Goal: Contribute content: Add original content to the website for others to see

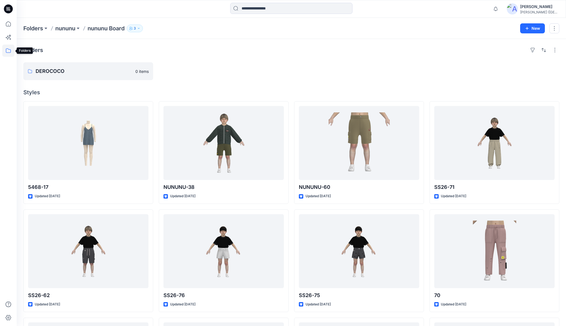
click at [8, 50] on icon at bounding box center [8, 51] width 12 height 12
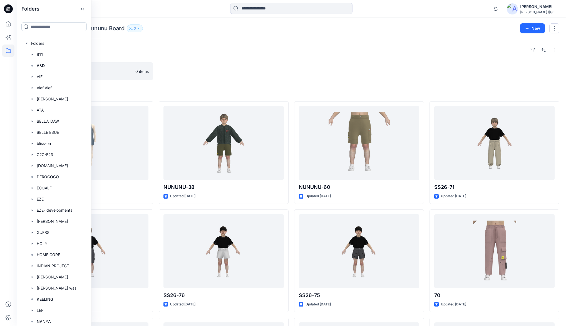
click at [38, 27] on input at bounding box center [53, 26] width 65 height 9
click at [195, 34] on div "Folders nununu nununu Board 3 New" at bounding box center [292, 28] width 550 height 21
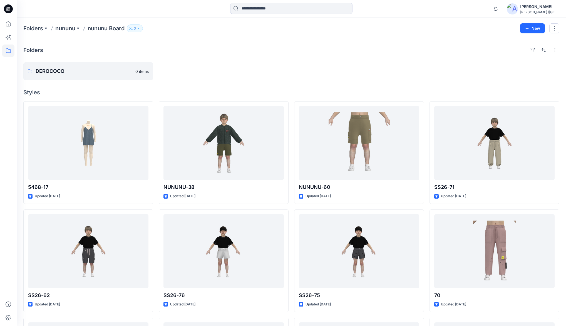
drag, startPoint x: 266, startPoint y: 67, endPoint x: 294, endPoint y: 55, distance: 30.8
click at [268, 66] on div at bounding box center [224, 71] width 130 height 18
click at [294, 55] on div "Folders DEROCOCO 0 items Styles 5468-17 Updated 4 months ago SS26-62 Updated 5 …" at bounding box center [292, 243] width 550 height 408
click at [9, 24] on icon at bounding box center [8, 24] width 12 height 12
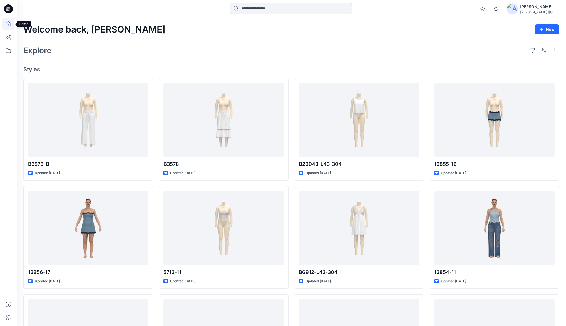
click at [8, 25] on icon at bounding box center [8, 24] width 0 height 1
click at [9, 49] on icon at bounding box center [8, 50] width 5 height 4
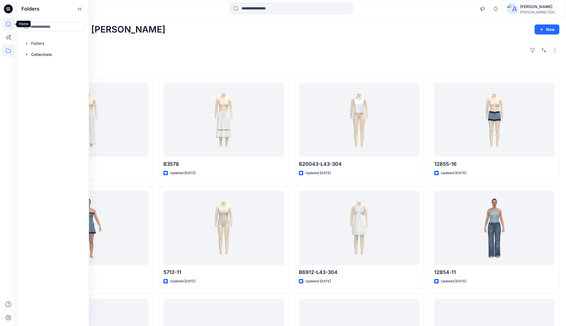
click at [8, 25] on icon at bounding box center [8, 24] width 12 height 12
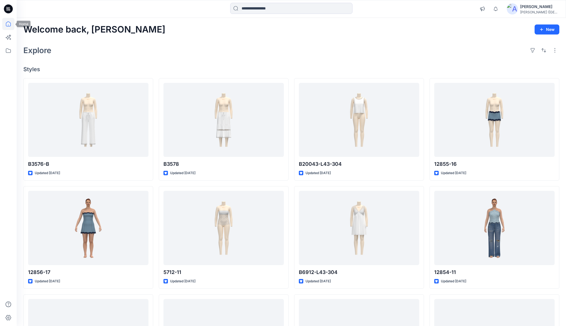
click at [10, 24] on icon at bounding box center [8, 23] width 5 height 5
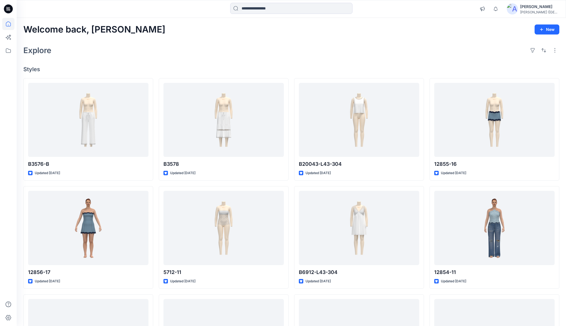
click at [10, 24] on icon at bounding box center [8, 23] width 5 height 5
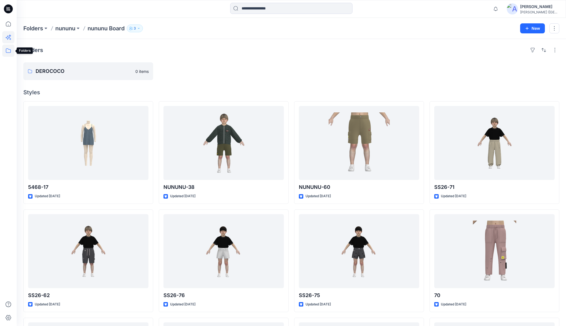
drag, startPoint x: 9, startPoint y: 50, endPoint x: 10, endPoint y: 31, distance: 18.7
click at [9, 50] on icon at bounding box center [8, 51] width 12 height 12
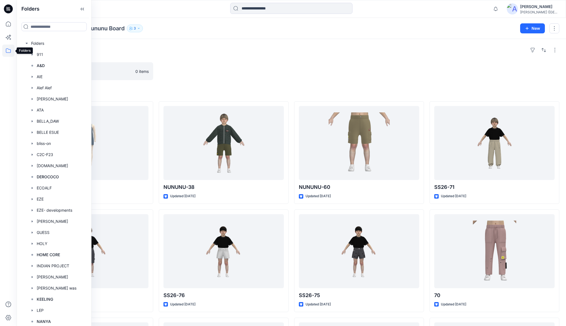
click at [10, 52] on icon at bounding box center [8, 51] width 12 height 12
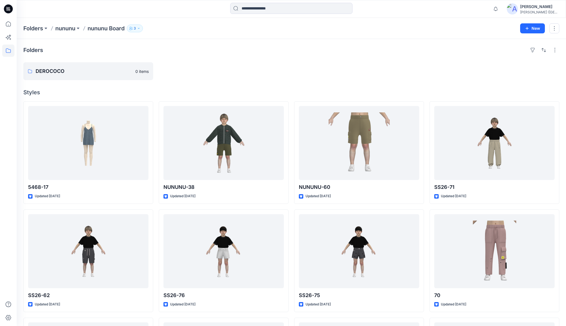
click at [10, 50] on icon at bounding box center [8, 51] width 12 height 12
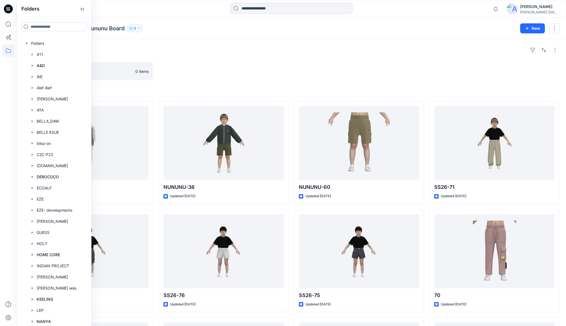
click at [40, 25] on input at bounding box center [53, 26] width 65 height 9
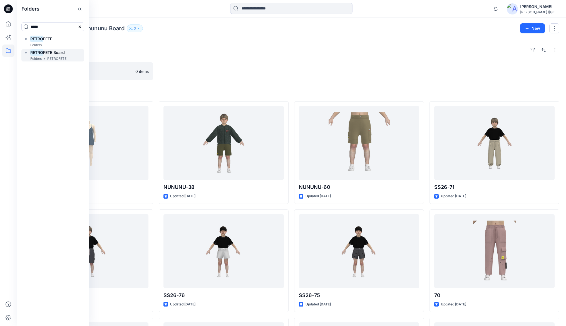
type input "*****"
click at [43, 55] on h6 "RETRO FETE Board" at bounding box center [47, 52] width 34 height 7
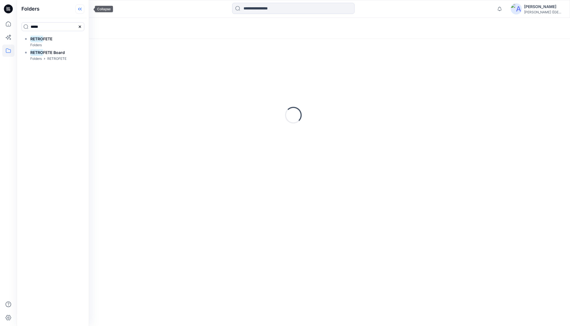
click at [80, 10] on icon at bounding box center [78, 9] width 1 height 3
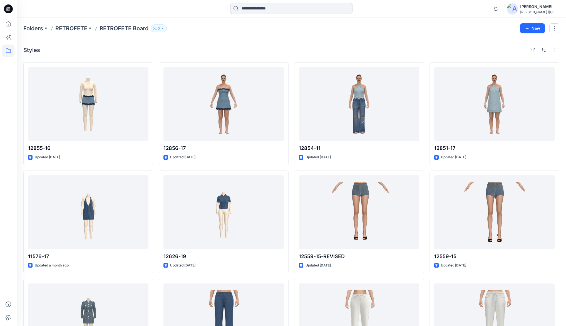
click at [261, 8] on input at bounding box center [291, 8] width 122 height 11
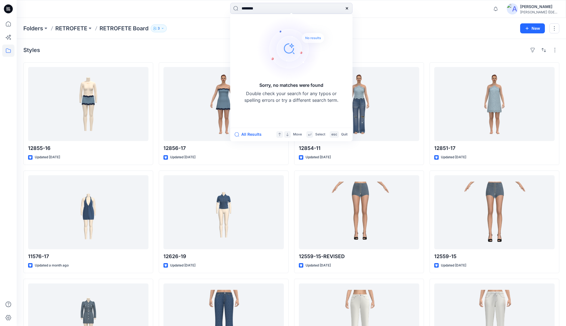
type input "********"
drag, startPoint x: 266, startPoint y: 9, endPoint x: 232, endPoint y: 10, distance: 33.7
click at [232, 10] on input "********" at bounding box center [291, 8] width 122 height 11
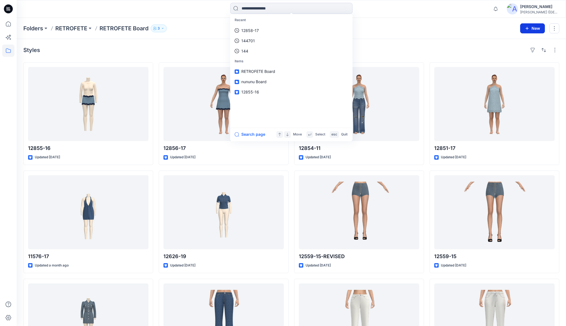
click at [534, 27] on button "New" at bounding box center [532, 28] width 25 height 10
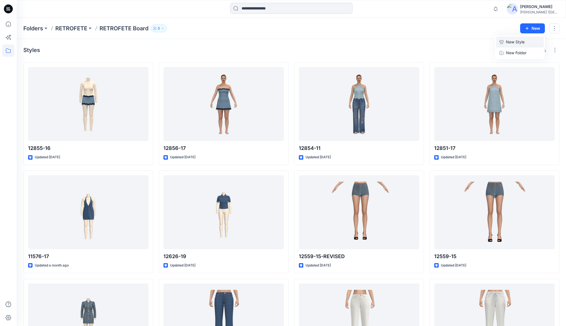
click at [512, 41] on p "New Style" at bounding box center [515, 42] width 19 height 7
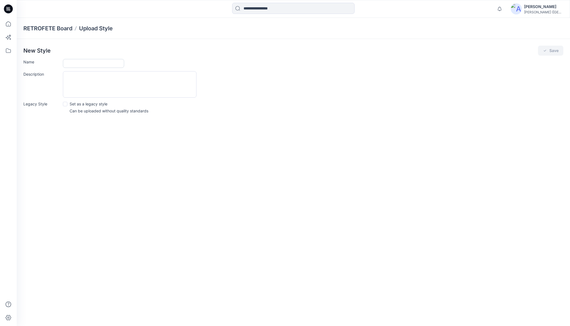
click at [79, 63] on input "Name" at bounding box center [93, 63] width 61 height 9
type input "********"
click at [550, 49] on button "Save" at bounding box center [550, 51] width 25 height 10
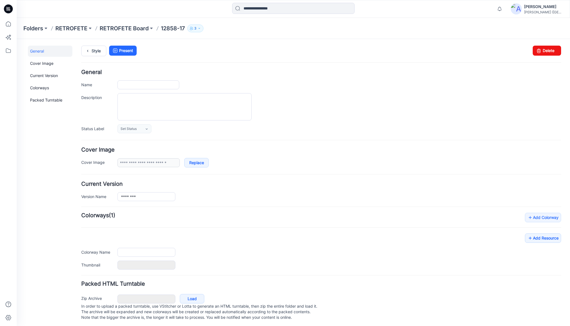
type input "********"
type input "**********"
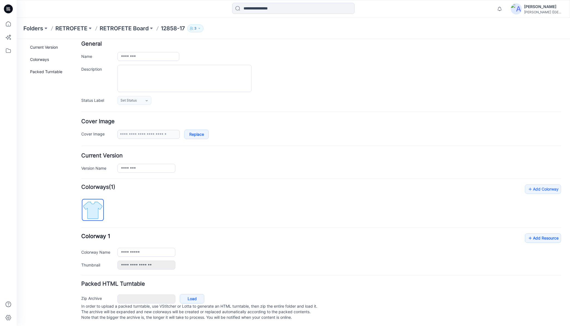
scroll to position [34, 0]
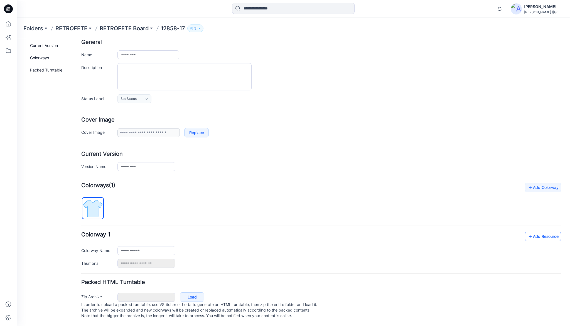
click at [535, 232] on link "Add Resource" at bounding box center [543, 236] width 36 height 9
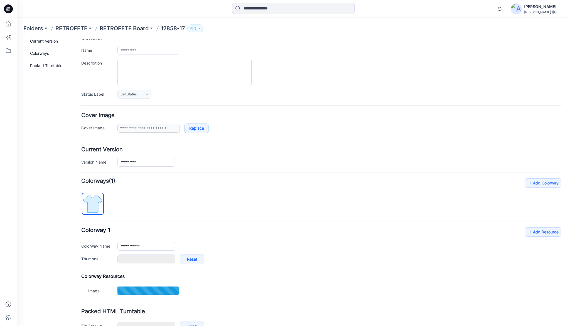
type input "**********"
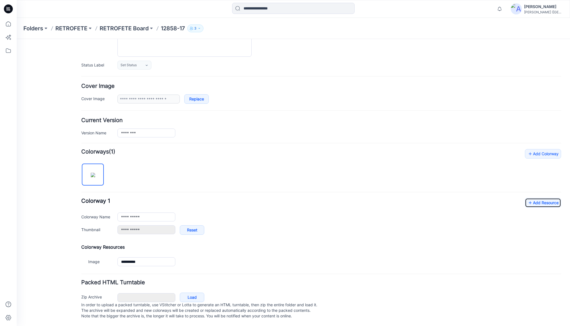
scroll to position [68, 0]
click at [540, 198] on link "Add Resource" at bounding box center [543, 202] width 36 height 9
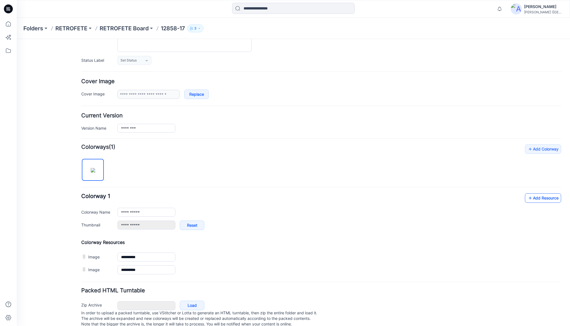
click at [540, 196] on link "Add Resource" at bounding box center [543, 197] width 36 height 9
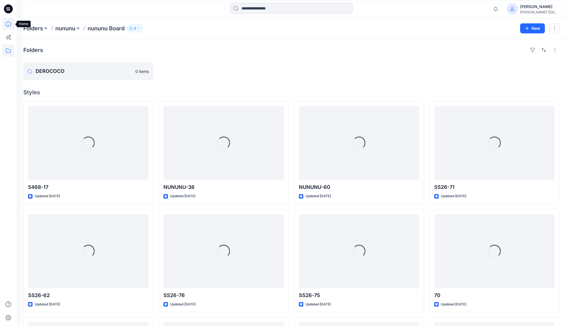
click at [9, 25] on icon at bounding box center [8, 24] width 12 height 12
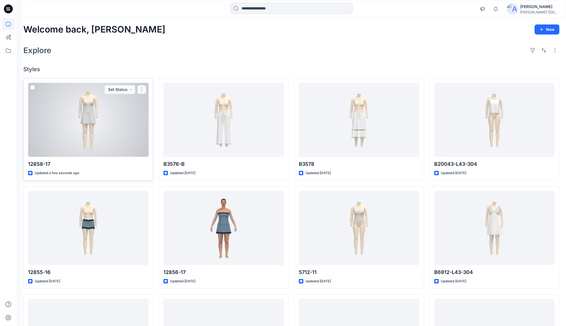
click at [142, 90] on button "button" at bounding box center [141, 89] width 9 height 9
click at [156, 134] on p "Duplicate to..." at bounding box center [161, 133] width 25 height 6
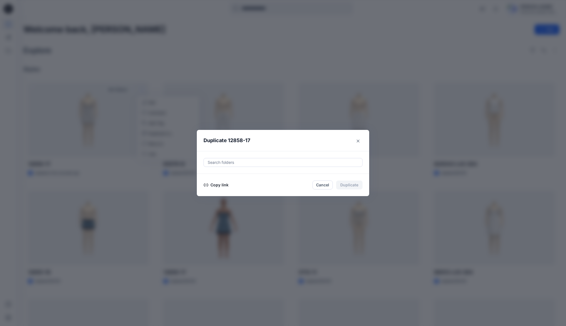
click at [220, 186] on button "Copy link" at bounding box center [216, 185] width 25 height 7
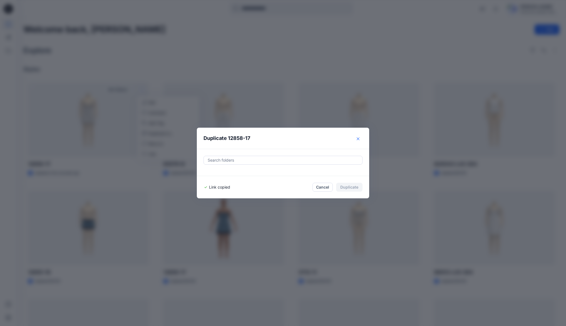
click at [360, 138] on icon "Close" at bounding box center [358, 138] width 3 height 3
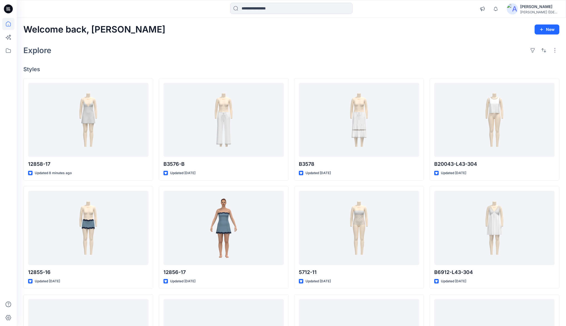
click at [198, 40] on div "Welcome back, Monu New Explore Styles 12858-17 Updated 8 minutes ago 12855-16 U…" at bounding box center [292, 221] width 550 height 406
click at [275, 31] on div "Welcome back, Monu New" at bounding box center [291, 29] width 536 height 10
click at [308, 29] on div "Welcome back, Monu New" at bounding box center [291, 29] width 536 height 10
click at [322, 28] on div "Welcome back, Monu New" at bounding box center [291, 29] width 536 height 10
drag, startPoint x: 300, startPoint y: 32, endPoint x: 319, endPoint y: 29, distance: 18.5
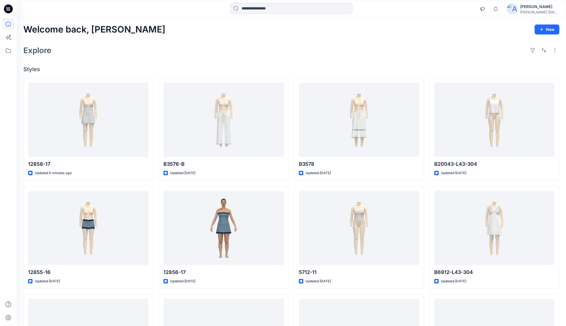
click at [308, 30] on div "Welcome back, Monu New" at bounding box center [291, 29] width 536 height 10
click at [322, 29] on div "Welcome back, Monu New" at bounding box center [291, 29] width 536 height 10
click at [293, 36] on div "Welcome back, Monu New Explore Styles 12858-17 Updated 8 minutes ago 12855-16 U…" at bounding box center [292, 221] width 550 height 406
click at [273, 59] on div "Welcome back, Monu New Explore Styles 12858-17 Updated 8 minutes ago 12855-16 U…" at bounding box center [292, 221] width 550 height 406
